Goal: Find specific page/section: Find specific page/section

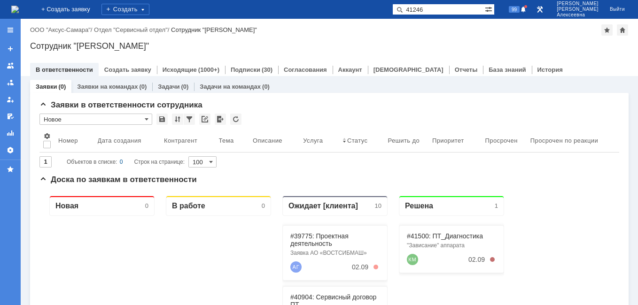
type input "41246"
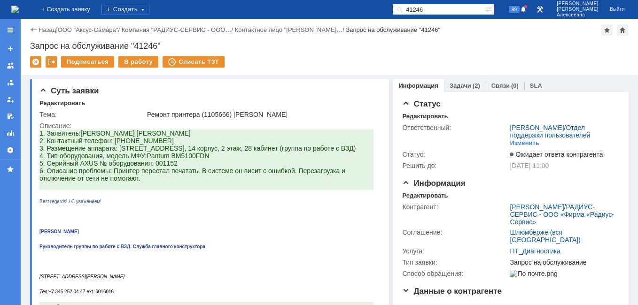
click at [19, 8] on img at bounding box center [15, 10] width 8 height 8
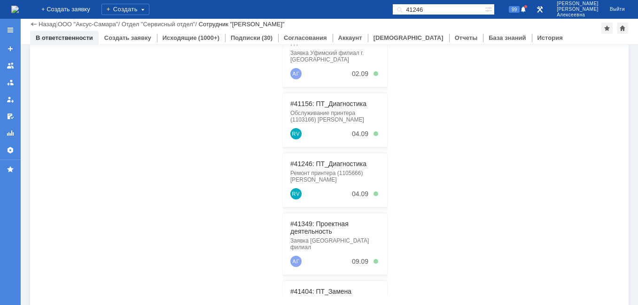
scroll to position [235, 0]
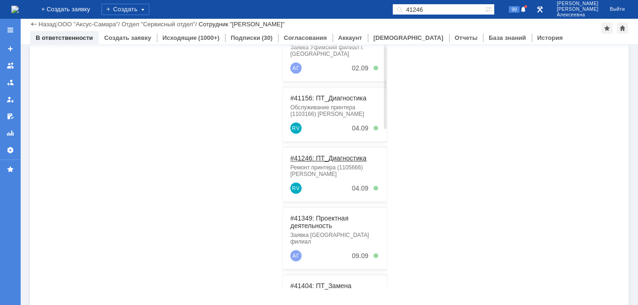
click at [326, 156] on link "#41246: ПТ_Диагностика" at bounding box center [328, 159] width 76 height 8
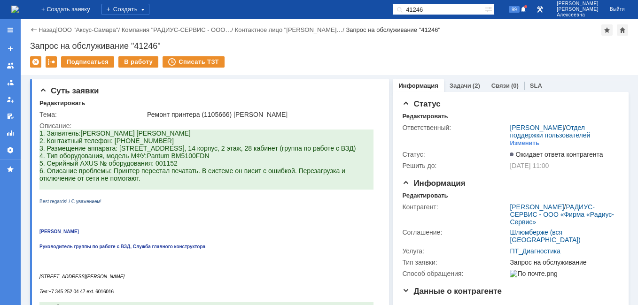
click at [38, 29] on div "Назад" at bounding box center [43, 29] width 26 height 7
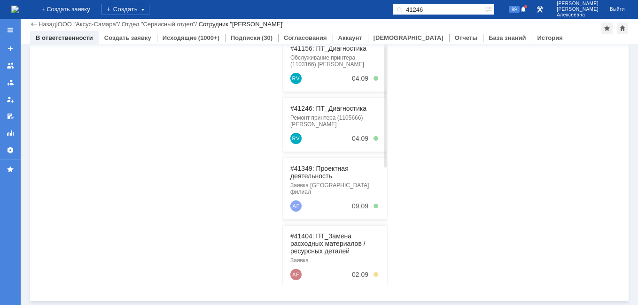
scroll to position [94, 0]
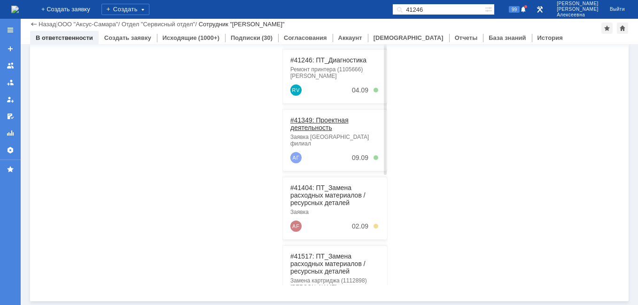
click at [308, 124] on link "#41349: Проектная деятельность" at bounding box center [319, 124] width 58 height 15
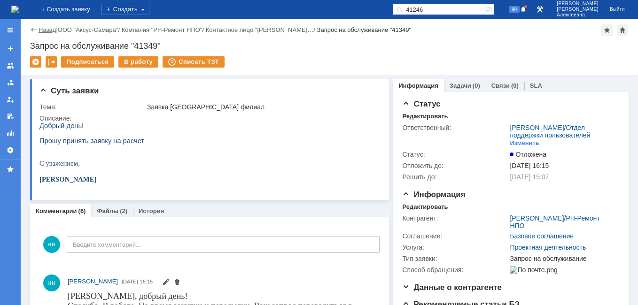
click at [45, 31] on link "Назад" at bounding box center [47, 29] width 17 height 7
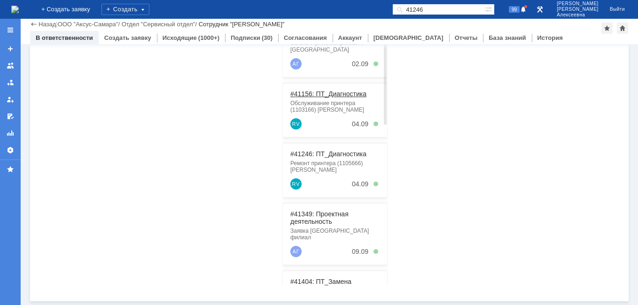
click at [335, 94] on link "#41156: ПТ_Диагностика" at bounding box center [328, 94] width 76 height 8
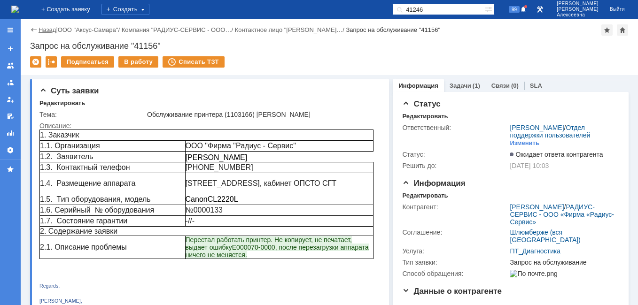
click at [39, 30] on link "Назад" at bounding box center [47, 29] width 17 height 7
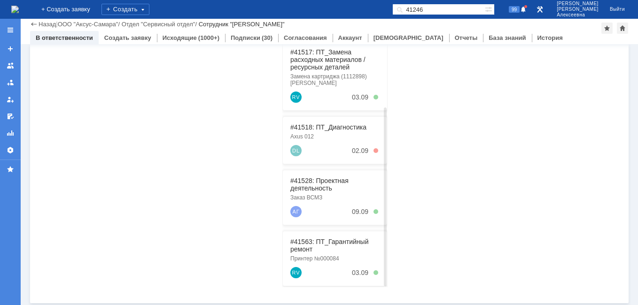
scroll to position [240, 0]
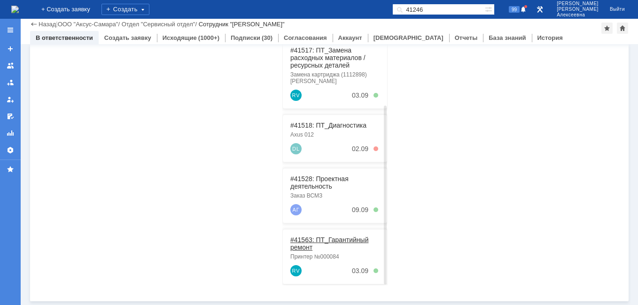
click at [323, 236] on link "#41563: ПТ_Гарантийный ремонт" at bounding box center [329, 243] width 78 height 15
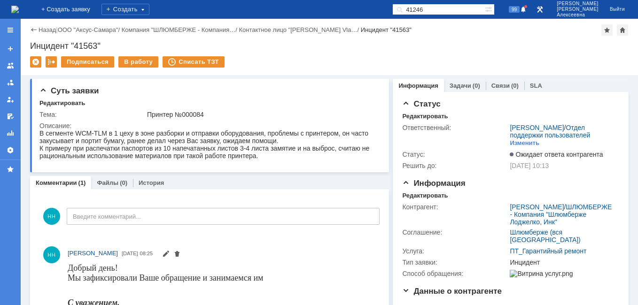
click at [19, 6] on img at bounding box center [15, 10] width 8 height 8
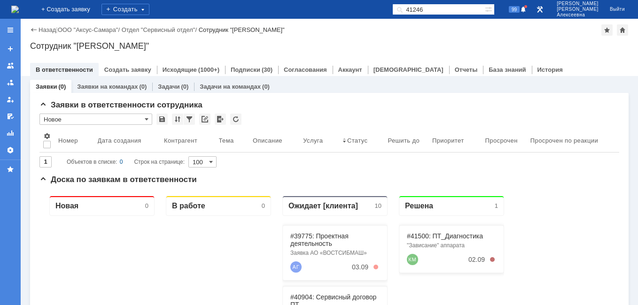
drag, startPoint x: 462, startPoint y: 8, endPoint x: 334, endPoint y: 11, distance: 127.9
click at [334, 11] on div "На домашнюю + Создать заявку Создать 41246 99 [PERSON_NAME]" at bounding box center [319, 9] width 638 height 19
type input "40904"
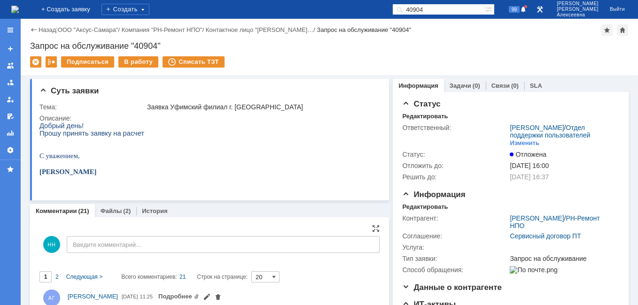
scroll to position [94, 0]
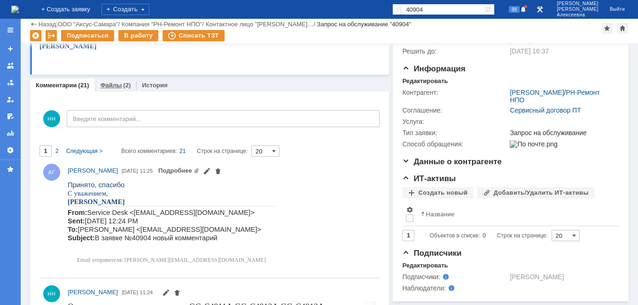
click at [114, 88] on link "Файлы" at bounding box center [112, 85] width 22 height 7
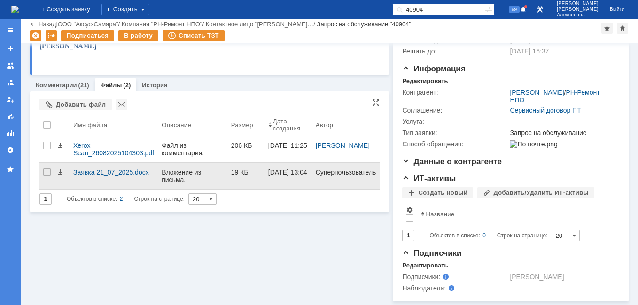
click at [100, 171] on div "Заявка 21_07_2025.docx" at bounding box center [113, 173] width 81 height 8
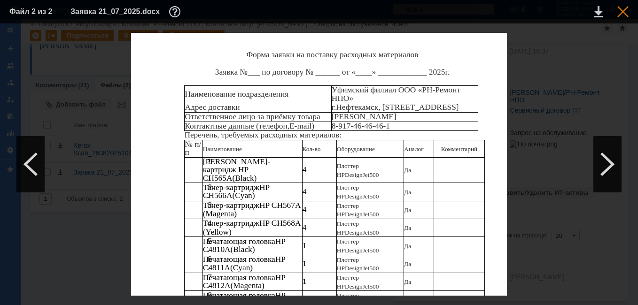
click at [623, 8] on div at bounding box center [623, 11] width 11 height 11
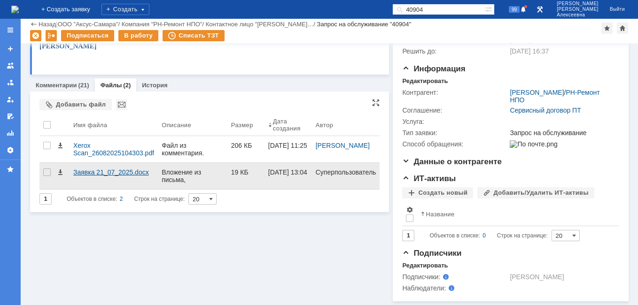
click at [88, 173] on div "Заявка 21_07_2025.docx" at bounding box center [113, 173] width 81 height 8
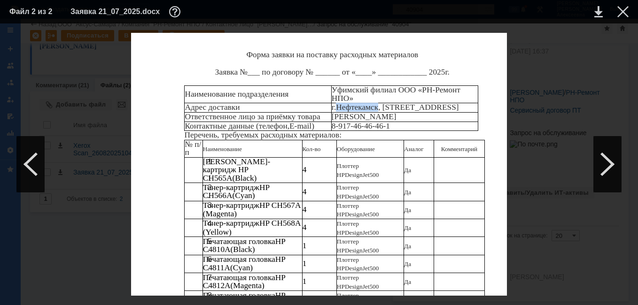
drag, startPoint x: 378, startPoint y: 108, endPoint x: 341, endPoint y: 112, distance: 36.9
click at [341, 112] on span "г.Нефтекамск" at bounding box center [355, 107] width 47 height 9
drag, startPoint x: 341, startPoint y: 112, endPoint x: 332, endPoint y: 112, distance: 8.9
click at [332, 111] on p "[STREET_ADDRESS]" at bounding box center [405, 107] width 147 height 8
drag, startPoint x: 332, startPoint y: 112, endPoint x: 343, endPoint y: 109, distance: 11.3
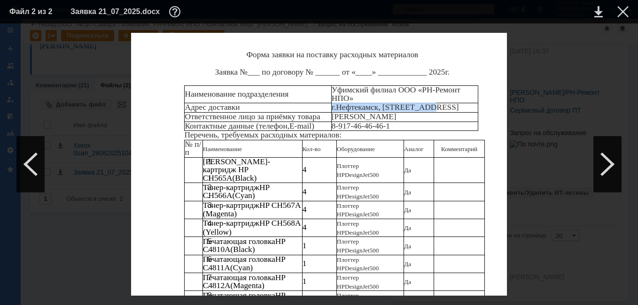
copy p "[STREET_ADDRESS]"
click at [620, 13] on div at bounding box center [623, 11] width 11 height 11
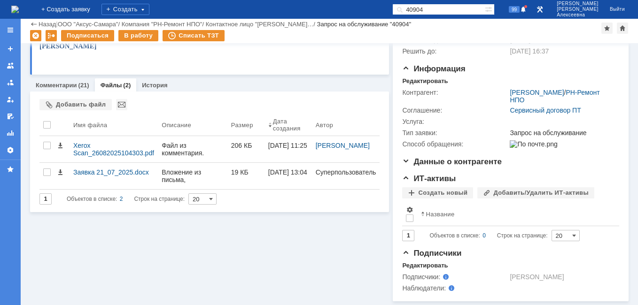
click at [19, 7] on img at bounding box center [15, 10] width 8 height 8
